Goal: Navigation & Orientation: Understand site structure

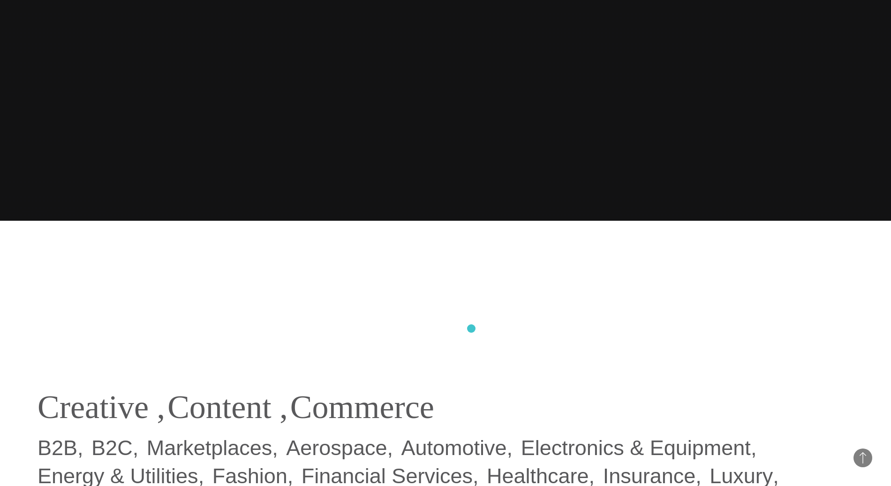
scroll to position [677, 0]
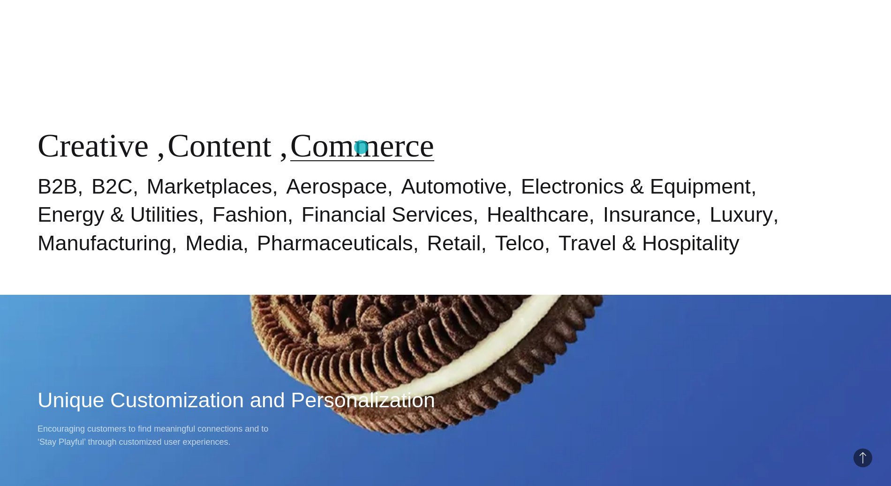
click at [361, 147] on link "Commerce" at bounding box center [362, 145] width 144 height 36
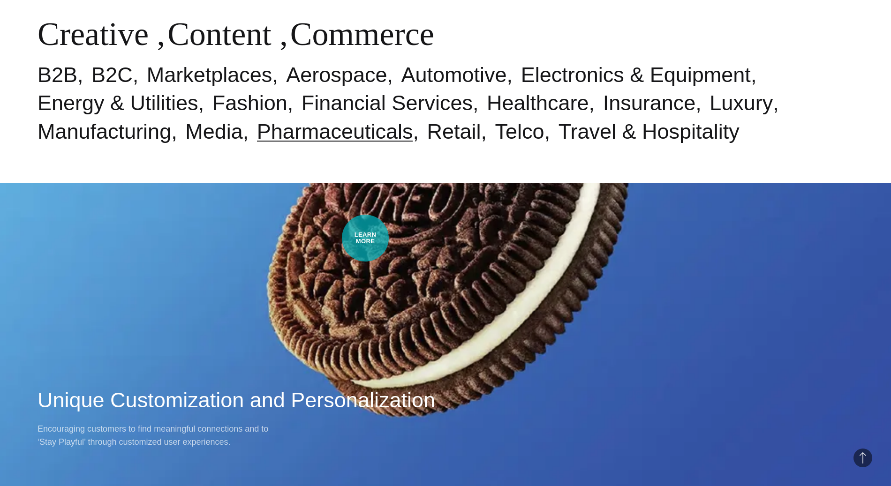
scroll to position [946, 0]
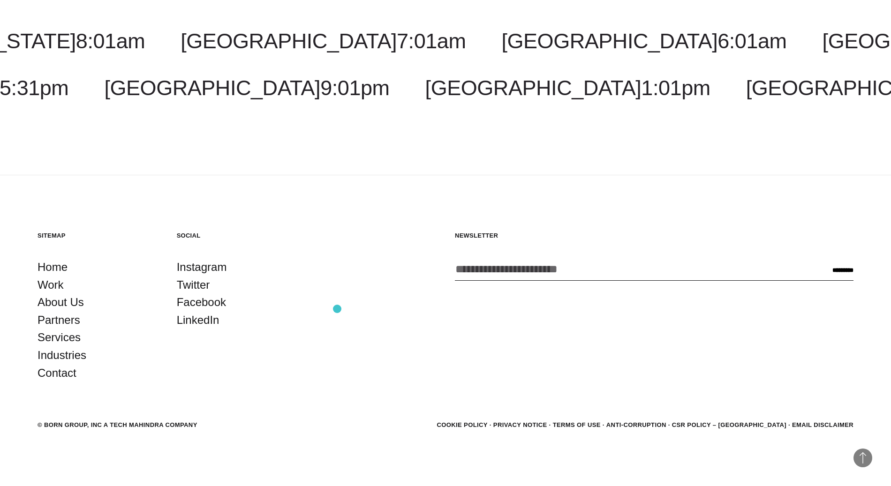
scroll to position [1319, 0]
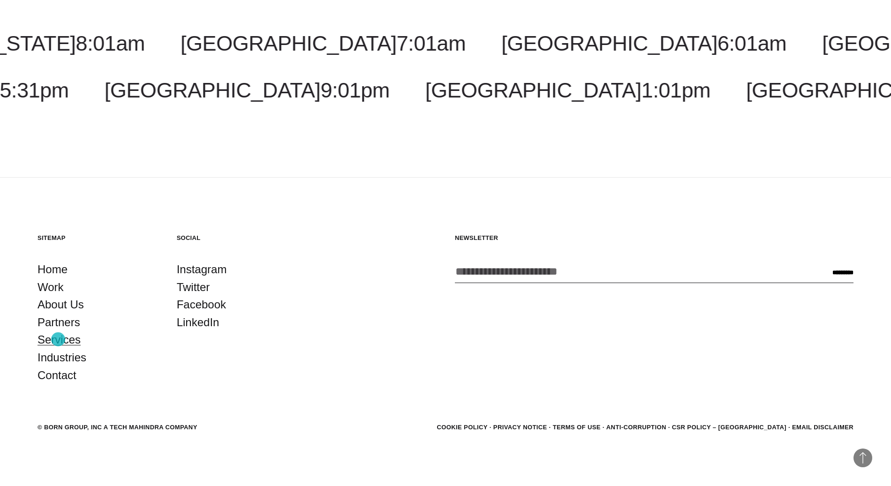
click at [58, 339] on link "Services" at bounding box center [58, 340] width 43 height 18
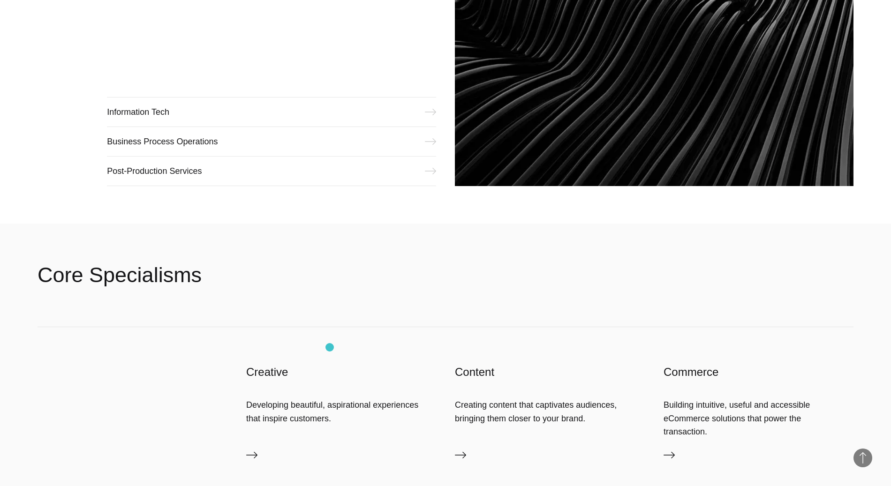
scroll to position [1436, 0]
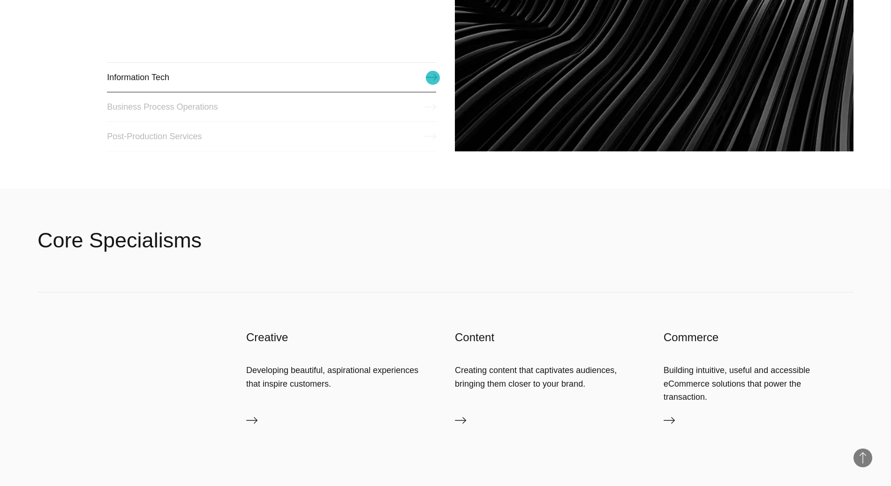
click at [433, 78] on link "Information Tech" at bounding box center [271, 77] width 329 height 30
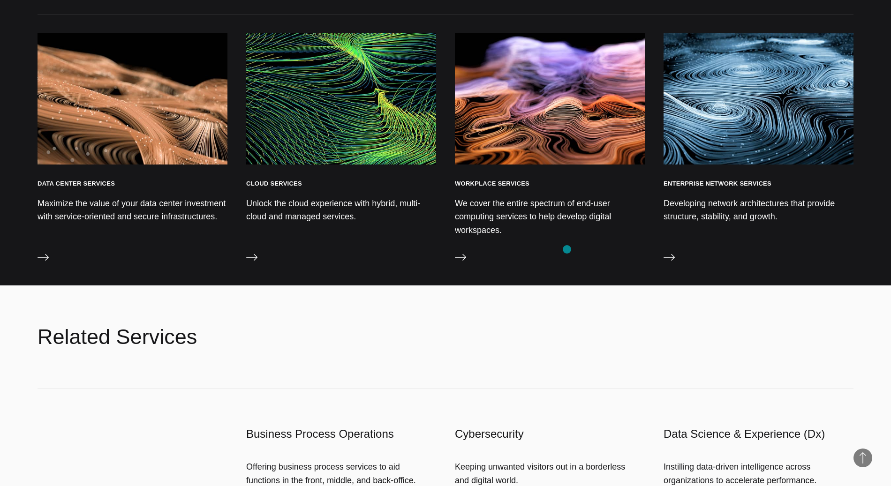
scroll to position [1382, 0]
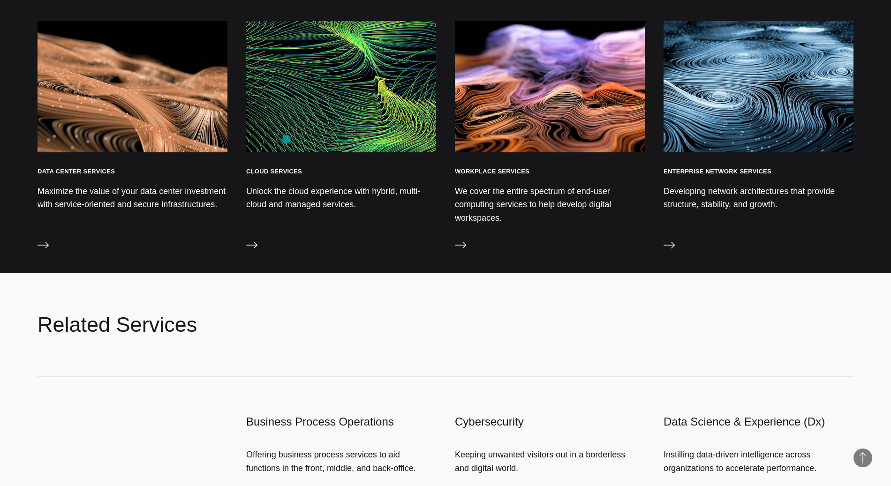
click at [286, 167] on h3 "Cloud Services" at bounding box center [274, 171] width 56 height 8
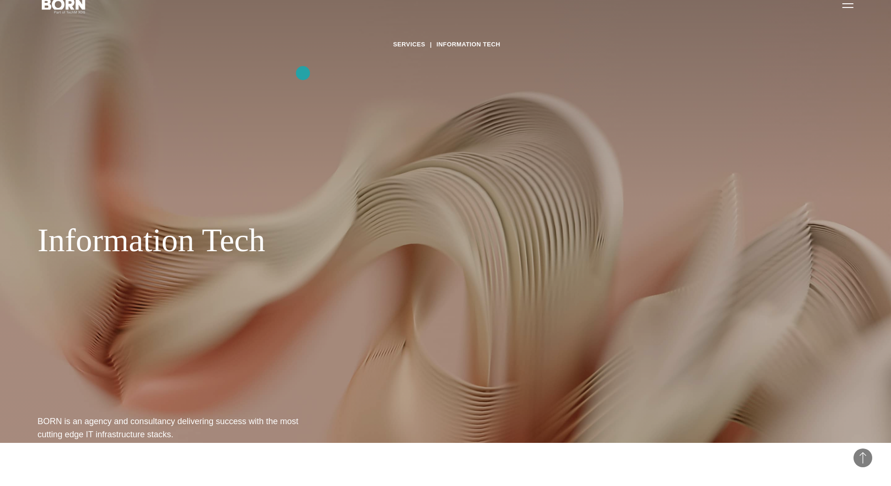
scroll to position [0, 0]
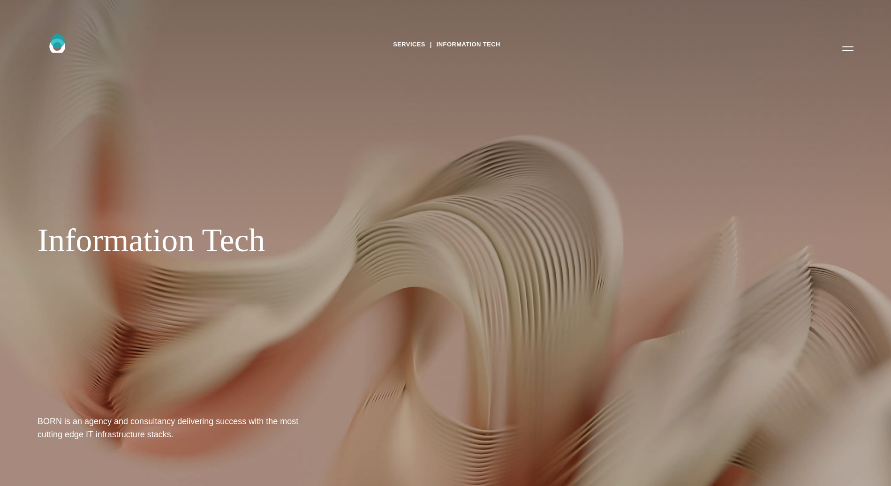
click at [60, 46] on icon ".st0{display:none;} .st1{display:inline;} .st2{font-family:'HelveticaNeue-Mediu…" at bounding box center [64, 48] width 60 height 24
